Goal: Task Accomplishment & Management: Manage account settings

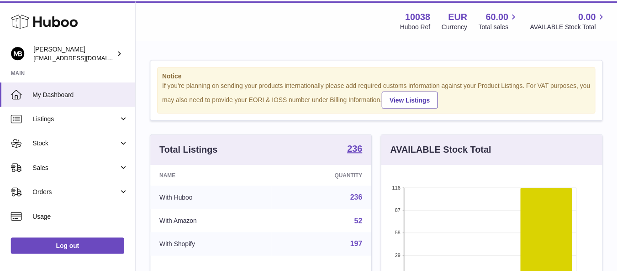
scroll to position [142, 223]
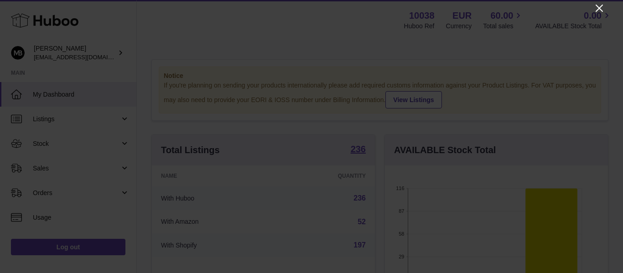
click at [600, 12] on icon "Close" at bounding box center [599, 8] width 11 height 11
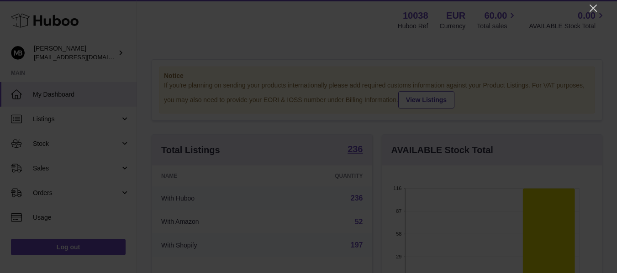
scroll to position [456187, 456109]
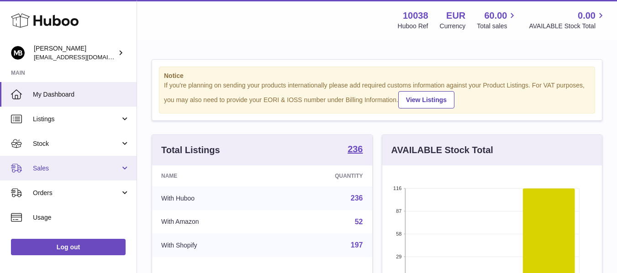
click at [28, 165] on link "Sales" at bounding box center [68, 168] width 136 height 25
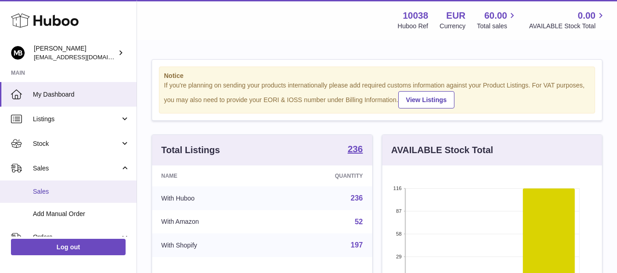
click at [44, 187] on link "Sales" at bounding box center [68, 192] width 136 height 22
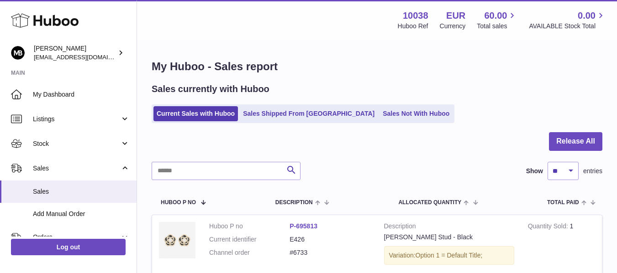
drag, startPoint x: 340, startPoint y: 41, endPoint x: 315, endPoint y: 97, distance: 61.3
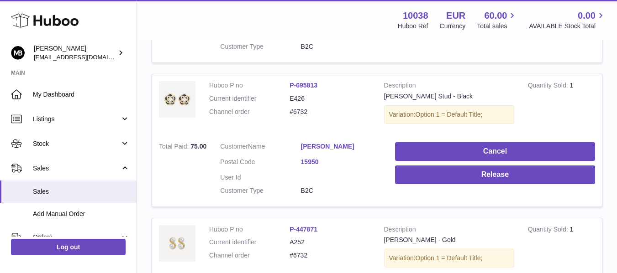
scroll to position [505, 0]
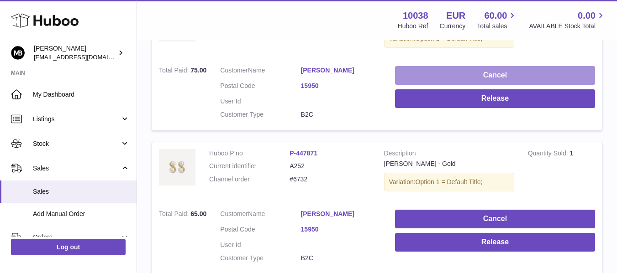
click at [423, 76] on button "Cancel" at bounding box center [495, 75] width 200 height 19
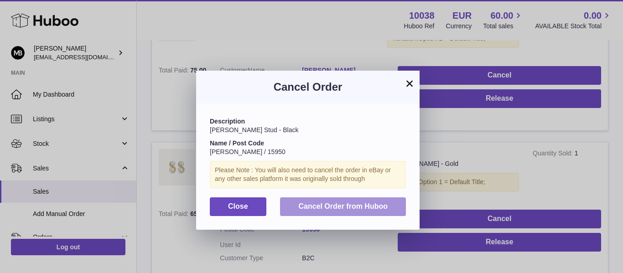
click at [356, 207] on span "Cancel Order from Huboo" at bounding box center [342, 207] width 89 height 8
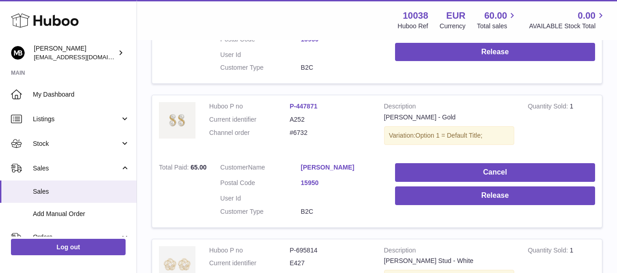
scroll to position [437, 0]
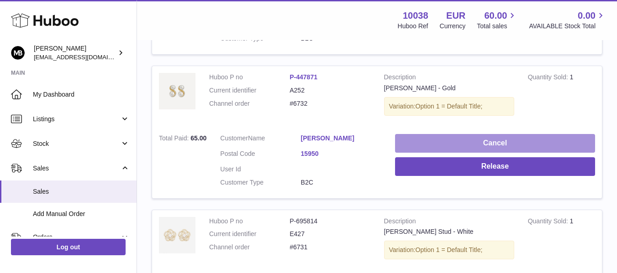
click at [417, 146] on button "Cancel" at bounding box center [495, 143] width 200 height 19
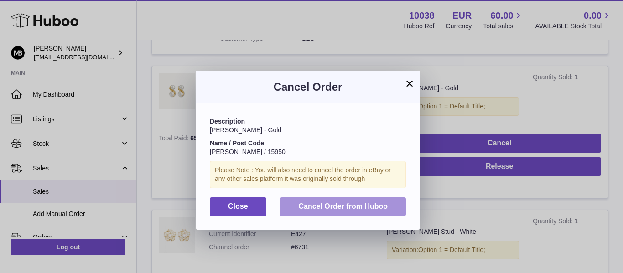
click at [352, 205] on span "Cancel Order from Huboo" at bounding box center [342, 207] width 89 height 8
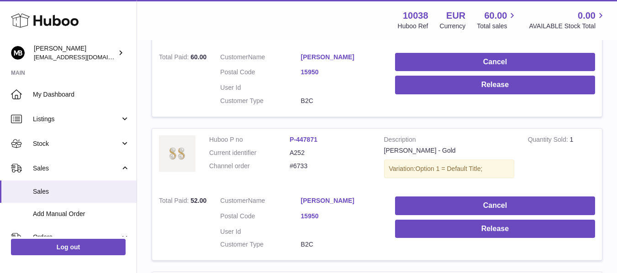
scroll to position [132, 0]
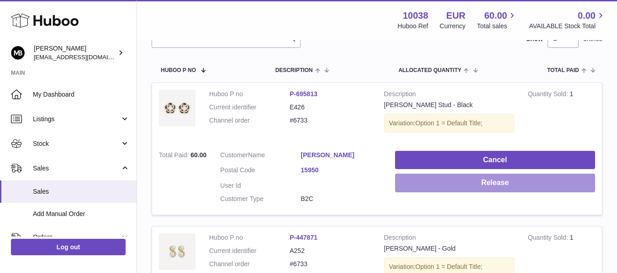
click at [421, 181] on button "Release" at bounding box center [495, 183] width 200 height 19
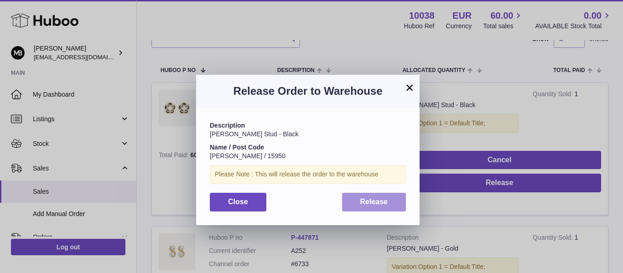
click at [359, 204] on button "Release" at bounding box center [374, 202] width 64 height 19
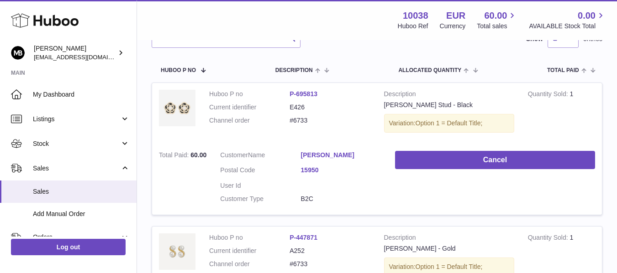
scroll to position [284, 0]
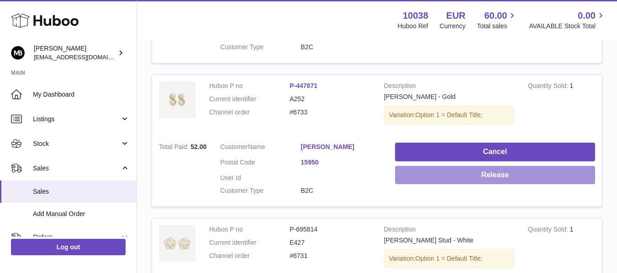
click at [410, 175] on button "Release" at bounding box center [495, 175] width 200 height 19
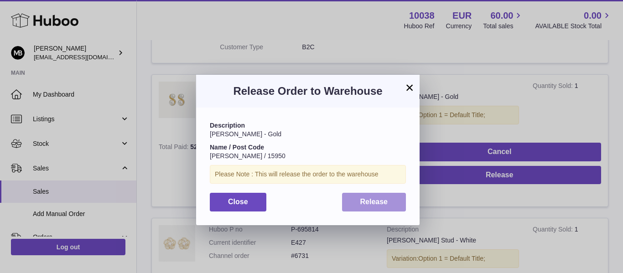
click at [374, 204] on span "Release" at bounding box center [374, 202] width 28 height 8
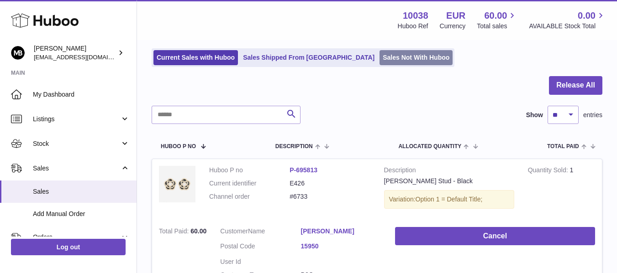
scroll to position [209, 0]
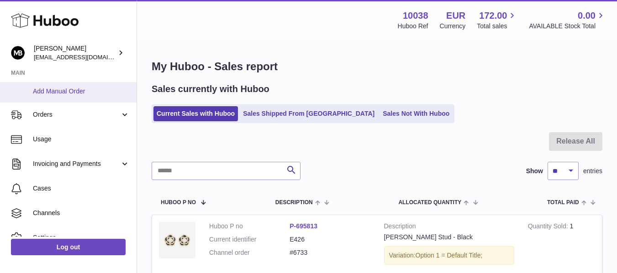
scroll to position [152, 0]
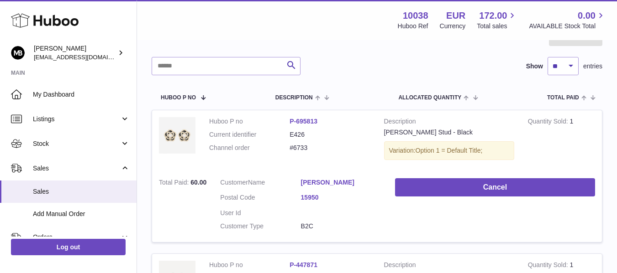
scroll to position [110, 0]
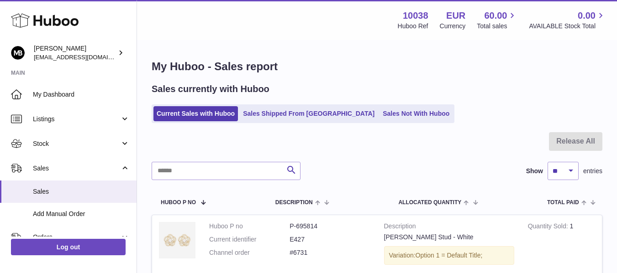
click at [291, 122] on ul "Current Sales with Huboo Sales Shipped From Huboo Sales Not With Huboo" at bounding box center [303, 113] width 303 height 19
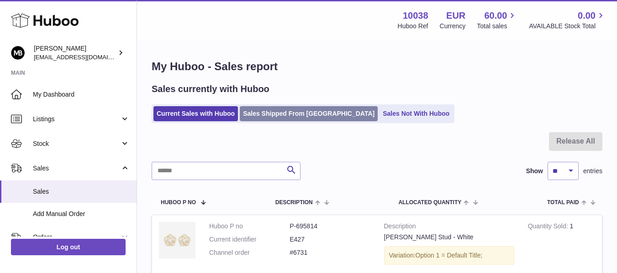
click at [291, 113] on link "Sales Shipped From [GEOGRAPHIC_DATA]" at bounding box center [309, 113] width 138 height 15
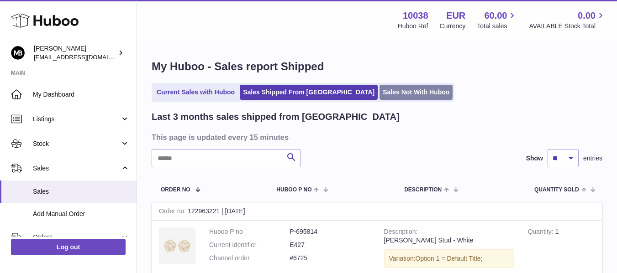
click at [379, 90] on link "Sales Not With Huboo" at bounding box center [415, 92] width 73 height 15
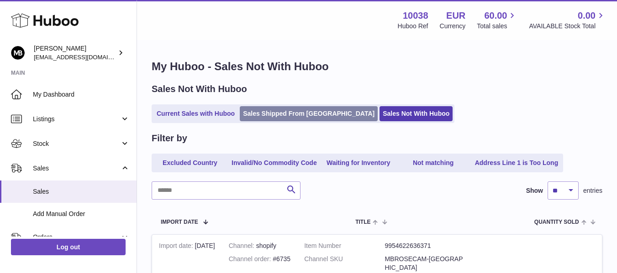
click at [241, 112] on link "Sales Shipped From [GEOGRAPHIC_DATA]" at bounding box center [309, 113] width 138 height 15
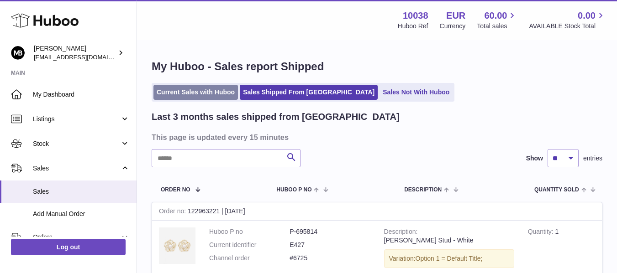
click at [194, 89] on link "Current Sales with Huboo" at bounding box center [195, 92] width 84 height 15
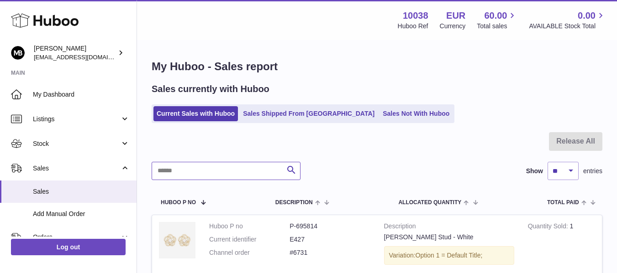
click at [236, 176] on input "text" at bounding box center [226, 171] width 149 height 18
click at [379, 111] on link "Sales Not With Huboo" at bounding box center [415, 113] width 73 height 15
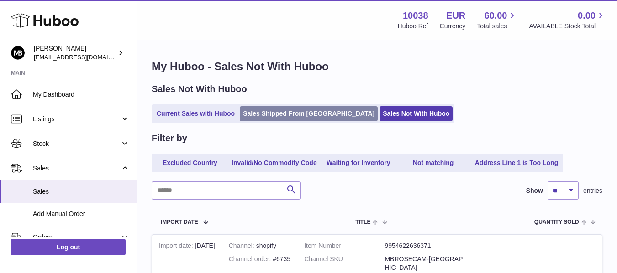
click at [282, 112] on link "Sales Shipped From [GEOGRAPHIC_DATA]" at bounding box center [309, 113] width 138 height 15
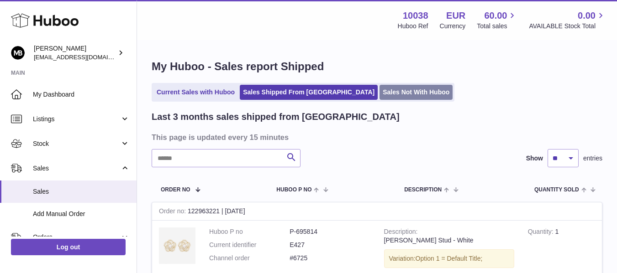
click at [379, 86] on link "Sales Not With Huboo" at bounding box center [415, 92] width 73 height 15
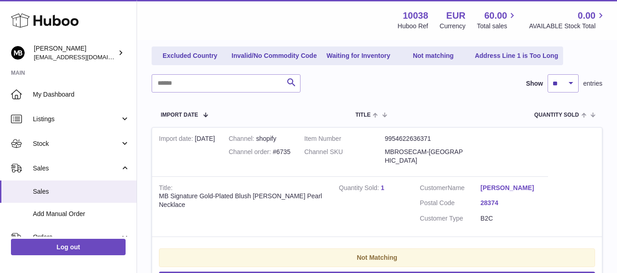
scroll to position [76, 0]
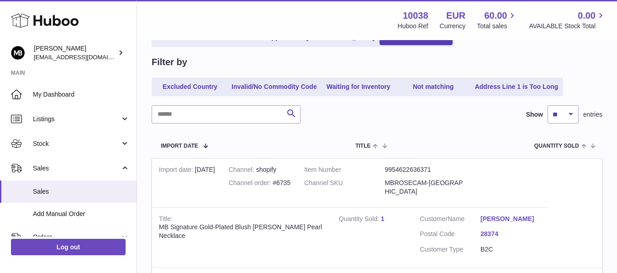
click at [357, 123] on div "Search Show ** ** ** *** entries" at bounding box center [377, 114] width 450 height 18
click at [429, 135] on tr "Import date Channel Item Number / Channel SKU Title Quantity Sold Customer Acti…" at bounding box center [377, 146] width 450 height 26
